Goal: Check status: Check status

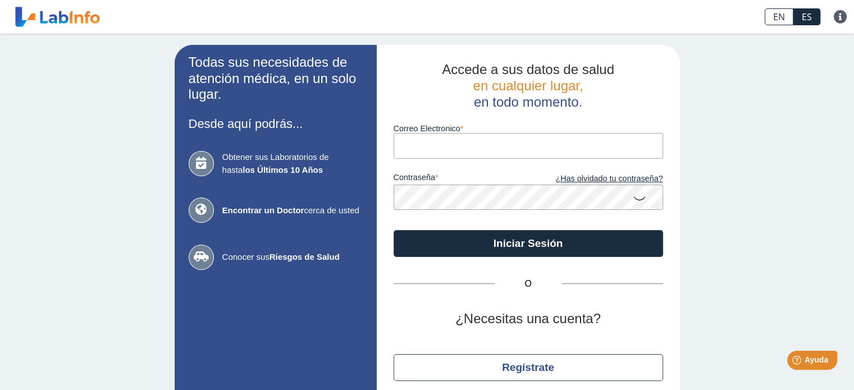
click at [489, 145] on input "Correo Electronico" at bounding box center [527, 145] width 269 height 25
type input "[EMAIL_ADDRESS][DOMAIN_NAME]"
click at [638, 197] on icon at bounding box center [639, 198] width 13 height 22
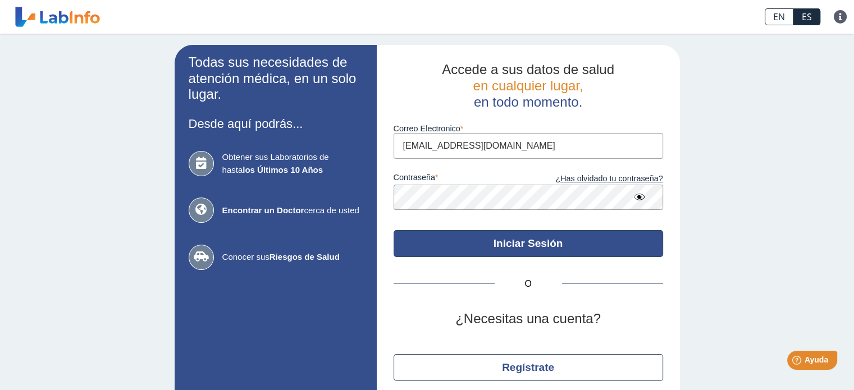
click at [587, 245] on button "Iniciar Sesión" at bounding box center [527, 243] width 269 height 27
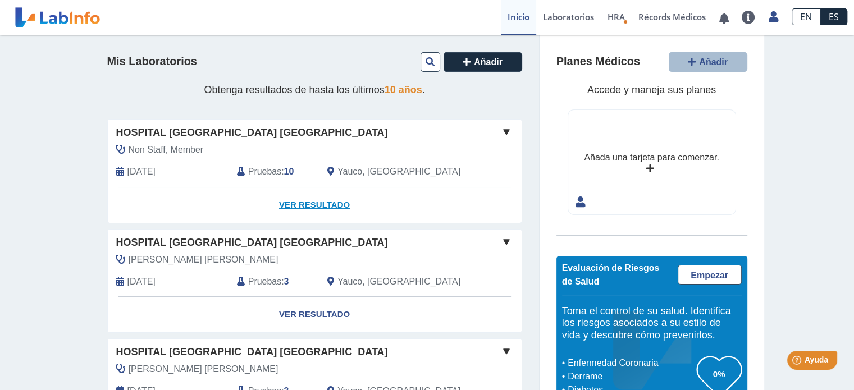
click at [294, 205] on link "Ver Resultado" at bounding box center [315, 204] width 414 height 35
